Goal: Task Accomplishment & Management: Use online tool/utility

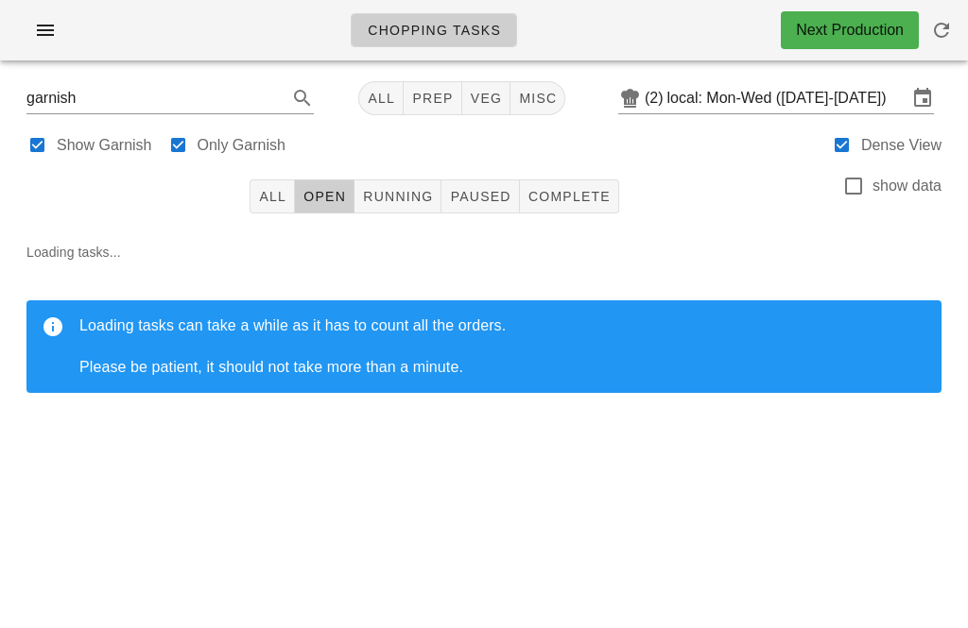
scroll to position [-1, 0]
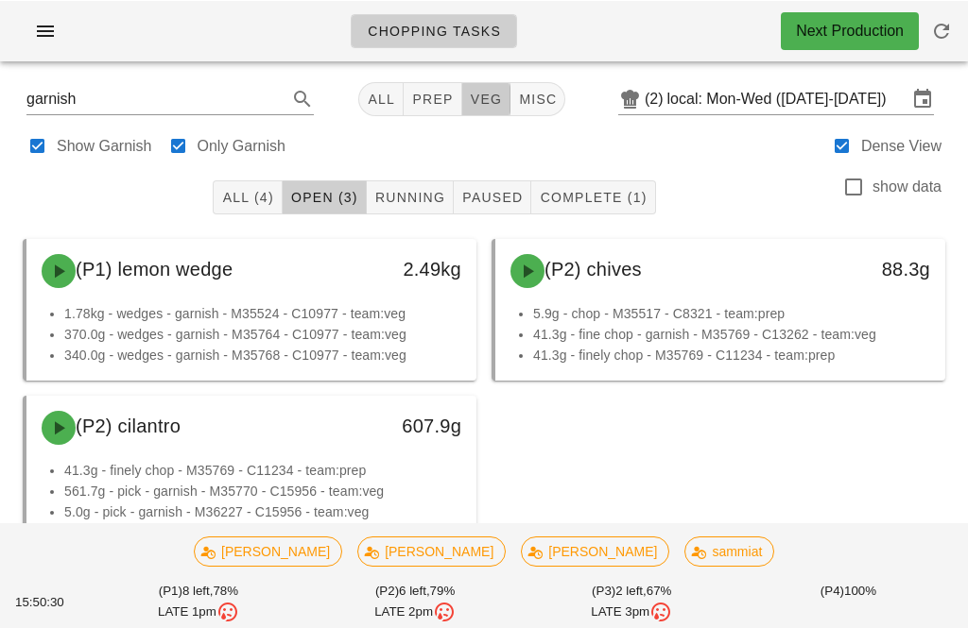
click at [491, 93] on button "veg" at bounding box center [486, 98] width 49 height 34
type input "team:veg"
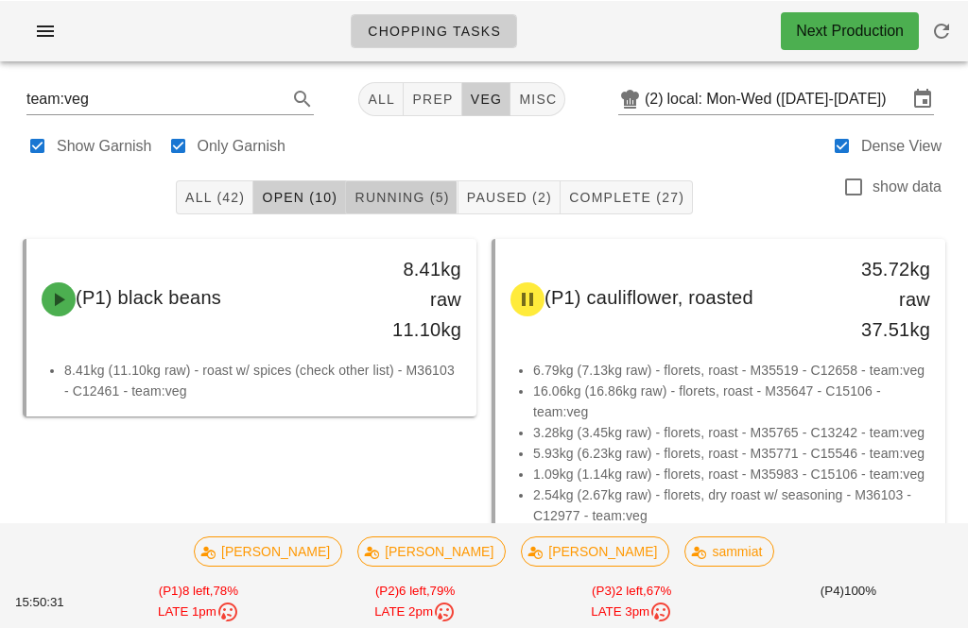
click at [443, 194] on span "Running (5)" at bounding box center [400, 196] width 95 height 15
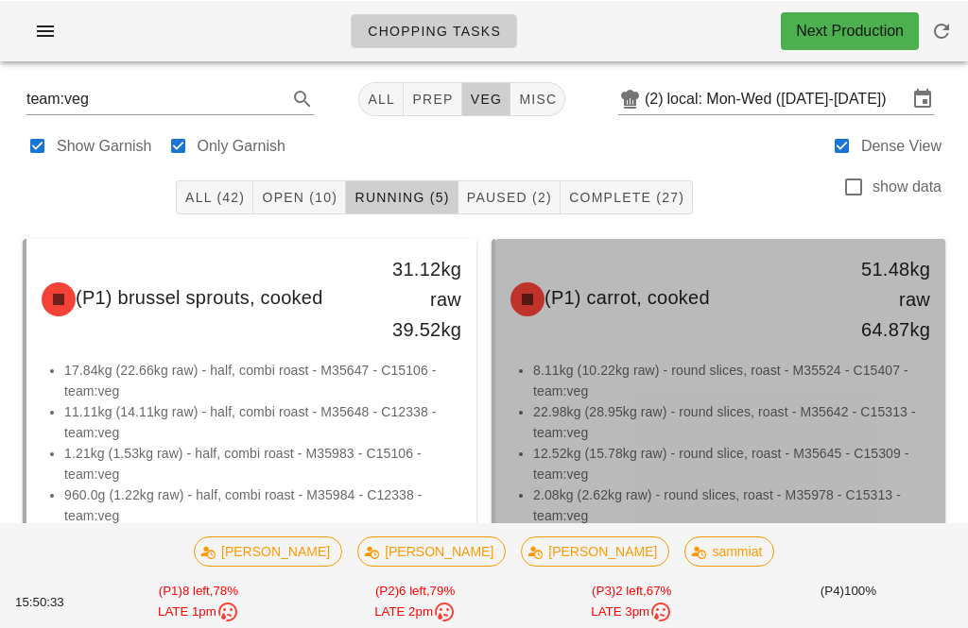
click at [659, 372] on li "8.11kg (10.22kg raw) - round slices, roast - M35524 - C15407 - team:veg" at bounding box center [731, 380] width 397 height 42
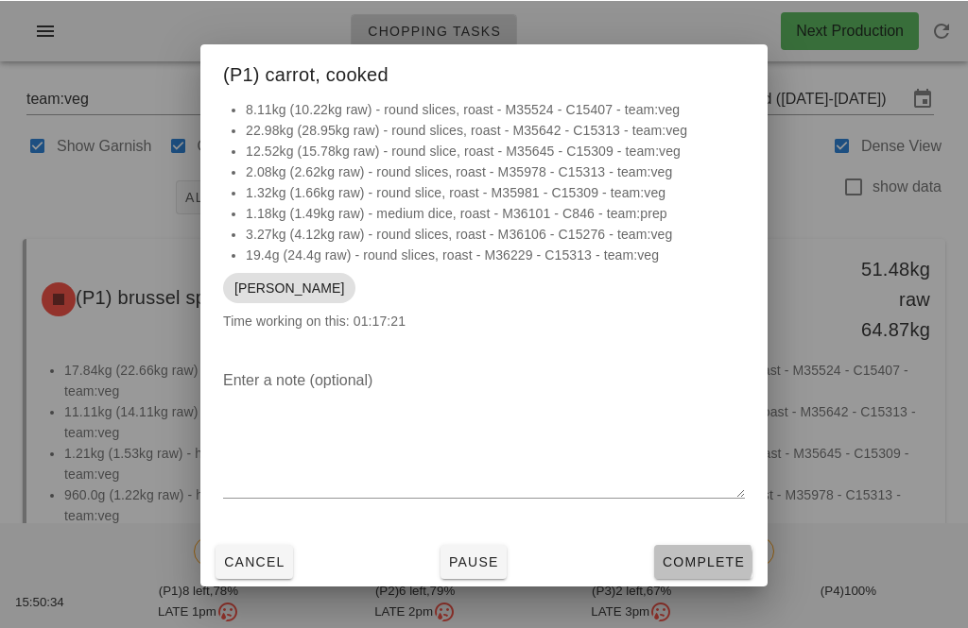
click at [710, 557] on span "Complete" at bounding box center [702, 561] width 83 height 15
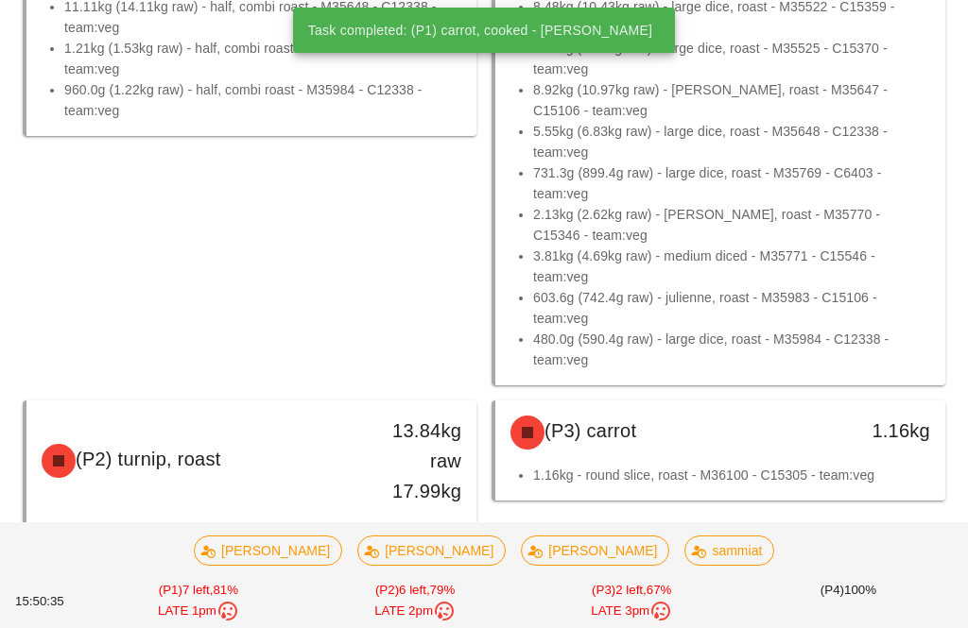
scroll to position [471, 0]
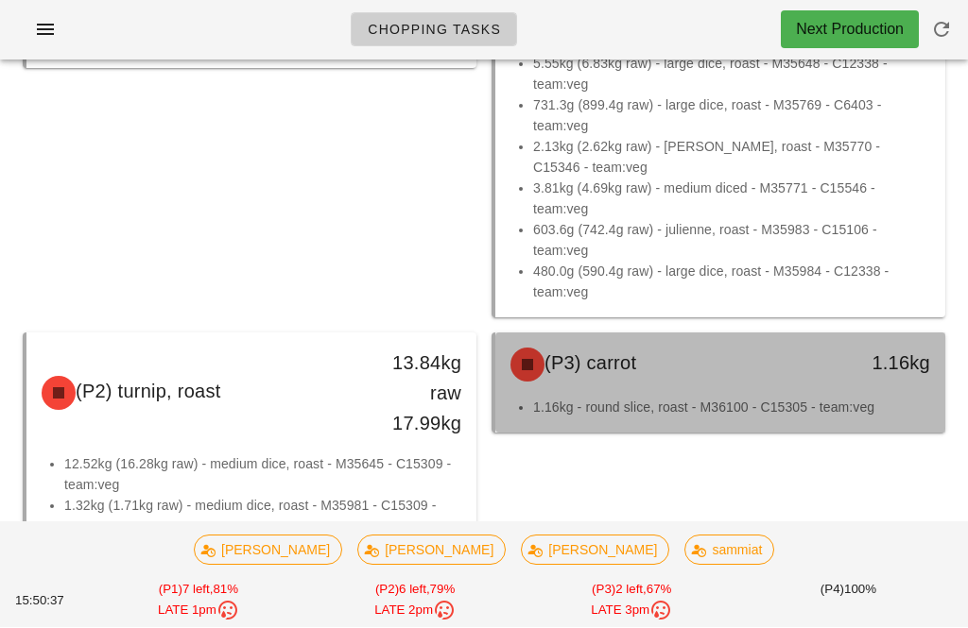
click at [794, 396] on div "(P3) carrot 1.16kg" at bounding box center [720, 366] width 450 height 64
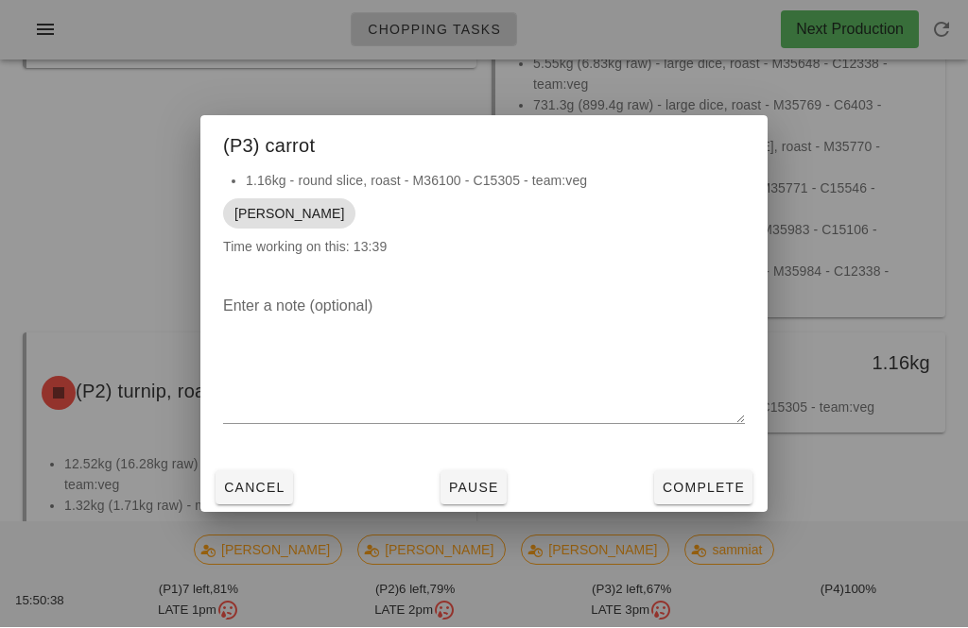
click at [694, 505] on button "Complete" at bounding box center [703, 488] width 98 height 34
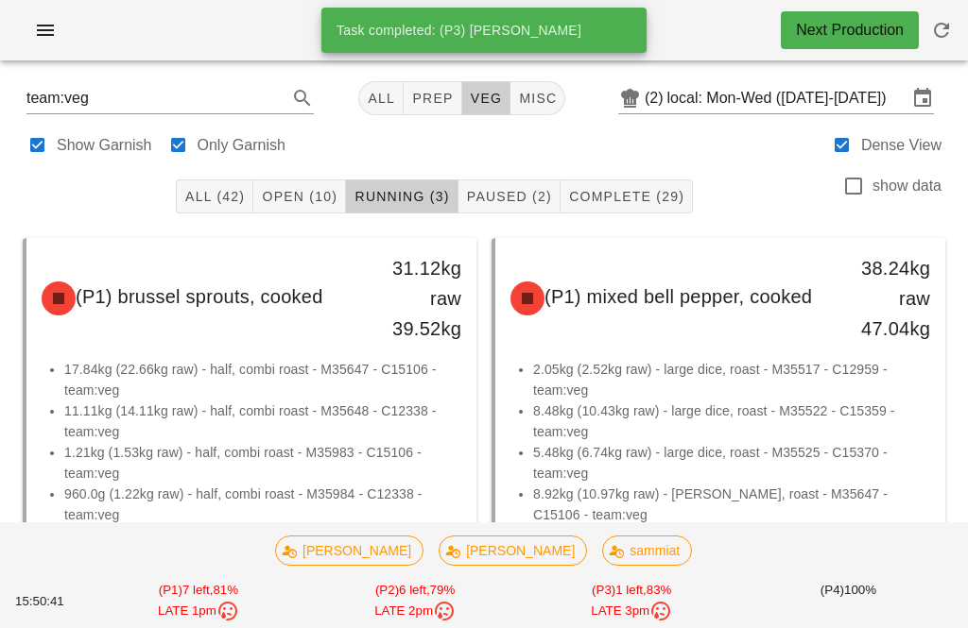
click at [308, 184] on button "Open (10)" at bounding box center [299, 197] width 93 height 34
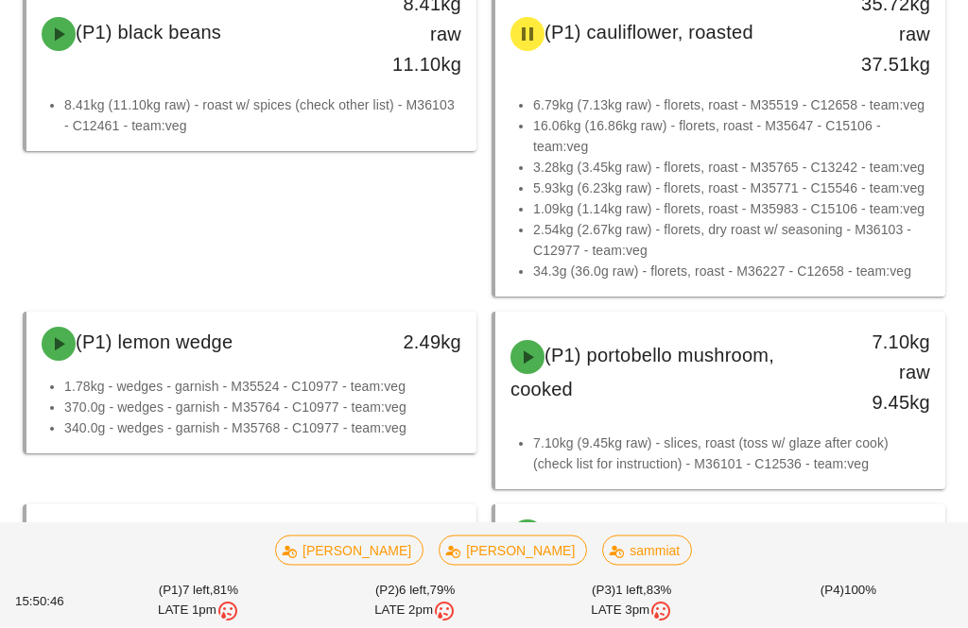
scroll to position [265, 0]
